Goal: Complete application form

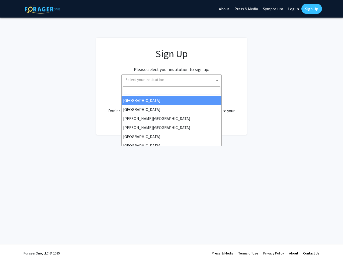
click at [218, 79] on span at bounding box center [217, 79] width 5 height 11
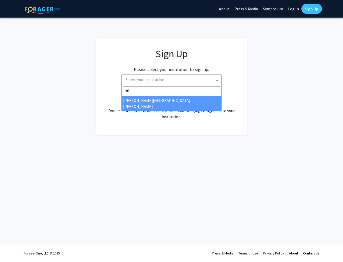
type input "Joh"
select select "1"
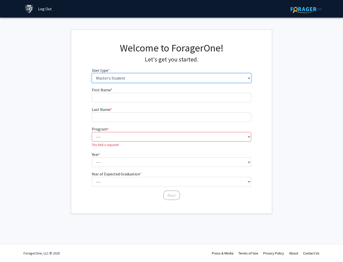
select select "1: undergrad"
